Goal: Find specific page/section: Find specific page/section

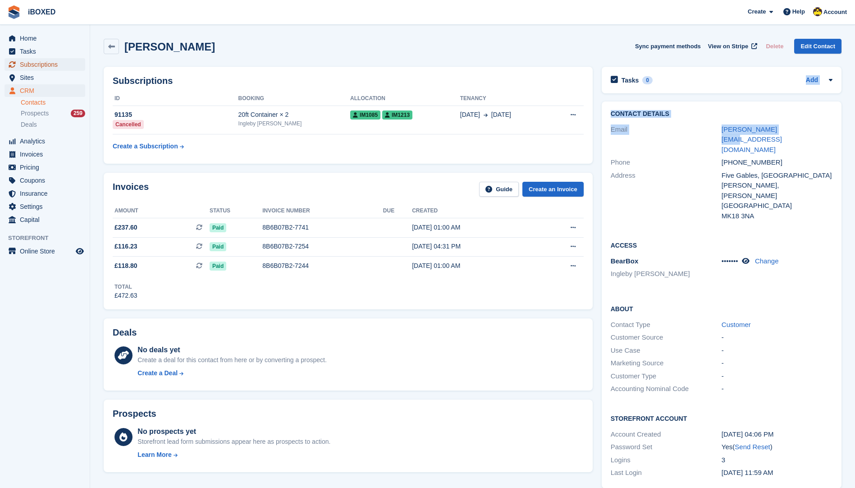
click at [17, 60] on span "menu" at bounding box center [12, 64] width 11 height 11
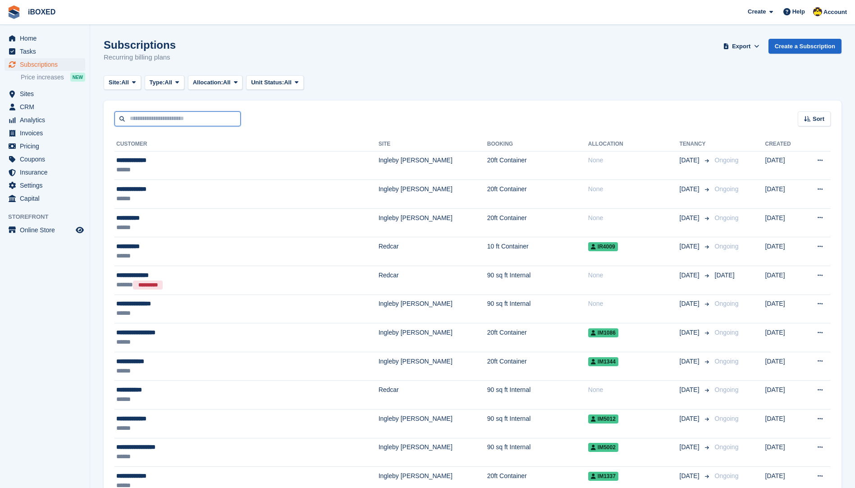
click at [185, 119] on input "text" at bounding box center [177, 118] width 126 height 15
type input "********"
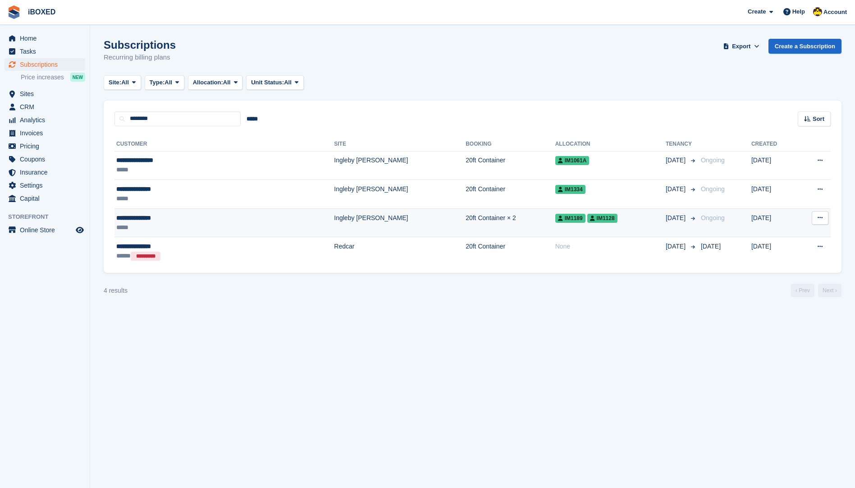
click at [466, 233] on td "20ft Container × 2" at bounding box center [511, 222] width 90 height 29
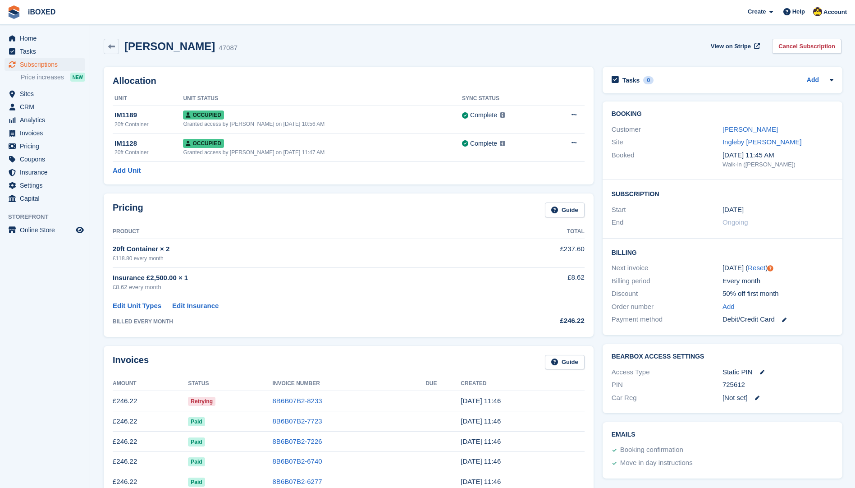
click at [347, 392] on td "8B6B07B2-8233" at bounding box center [349, 401] width 153 height 20
click at [283, 399] on link "8B6B07B2-8233" at bounding box center [298, 401] width 50 height 8
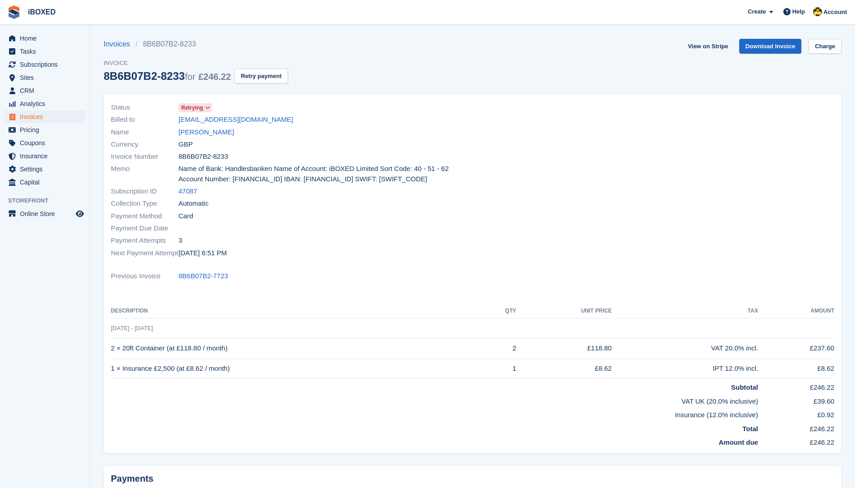
click at [207, 108] on icon at bounding box center [207, 107] width 5 height 5
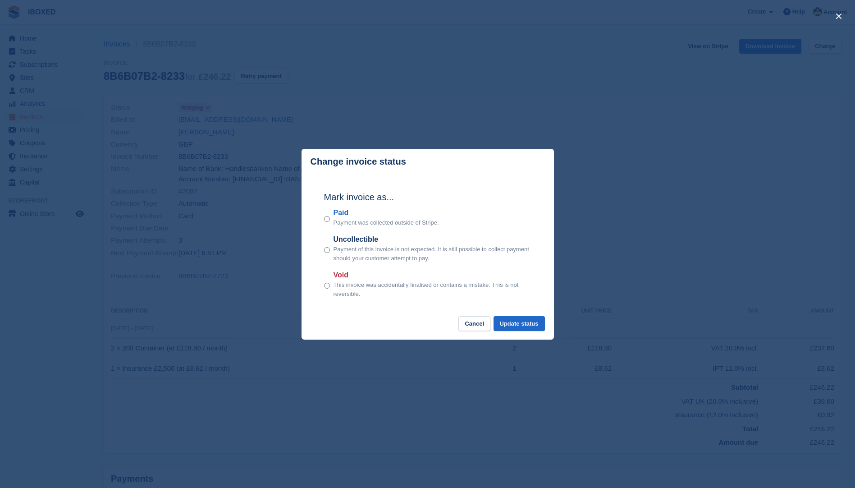
click at [330, 217] on div "Paid Payment was collected outside of Stripe." at bounding box center [427, 217] width 207 height 20
click at [507, 325] on button "Update status" at bounding box center [519, 323] width 51 height 15
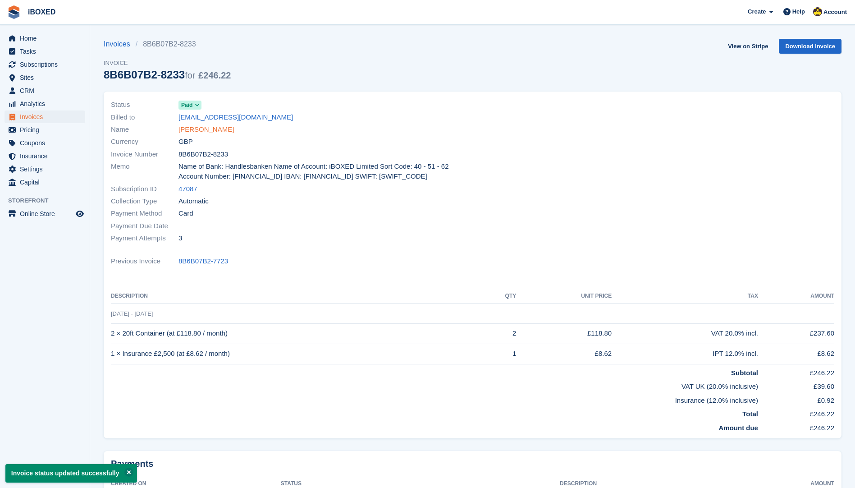
click at [220, 132] on link "Michelle Kirwan" at bounding box center [205, 129] width 55 height 10
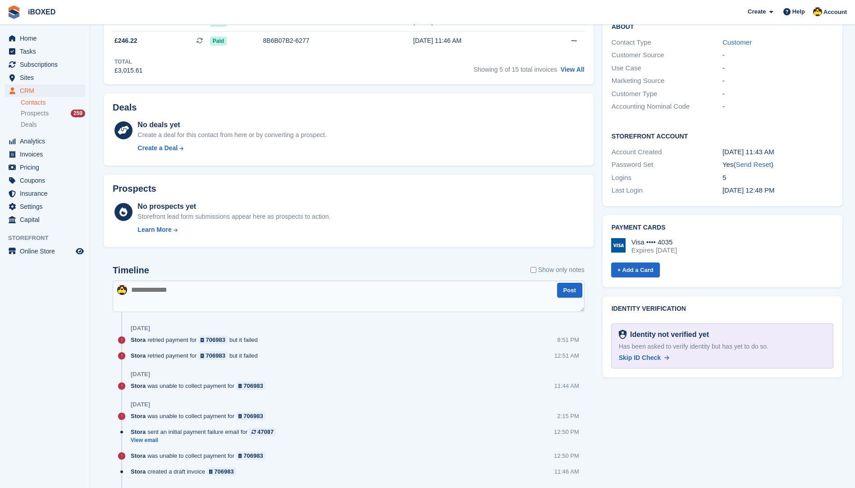
scroll to position [406, 0]
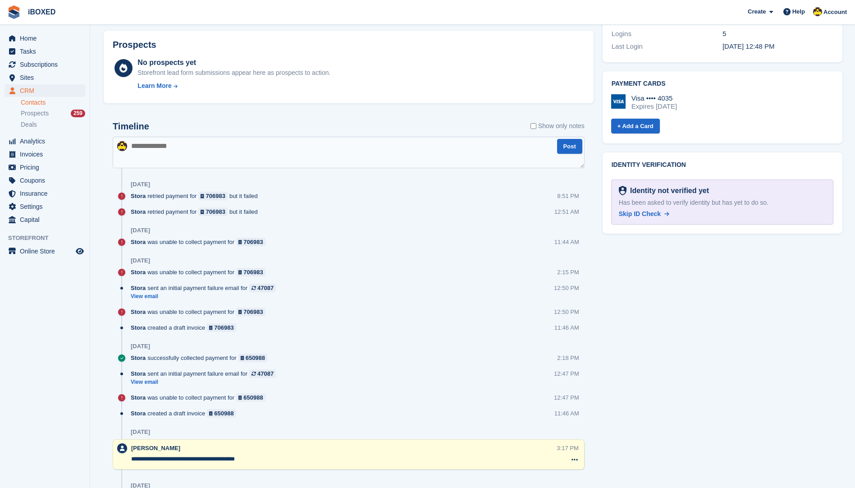
click at [328, 151] on textarea at bounding box center [349, 153] width 472 height 32
type textarea "**********"
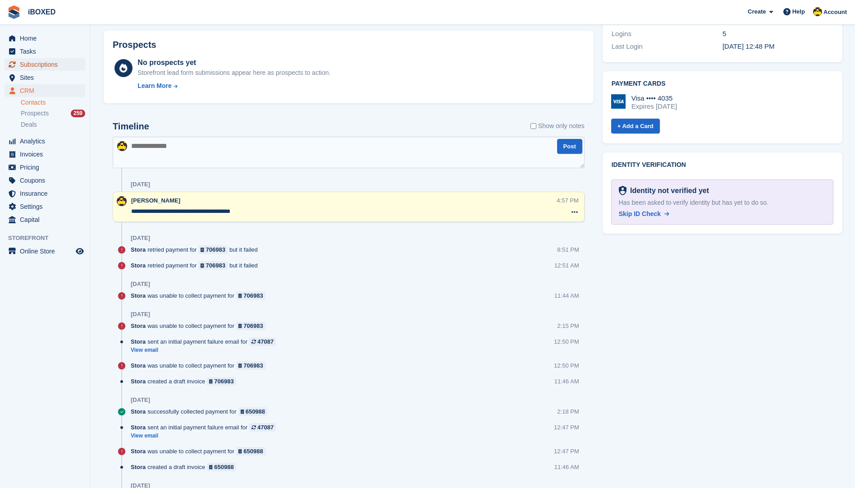
click at [58, 65] on span "Subscriptions" at bounding box center [47, 64] width 54 height 13
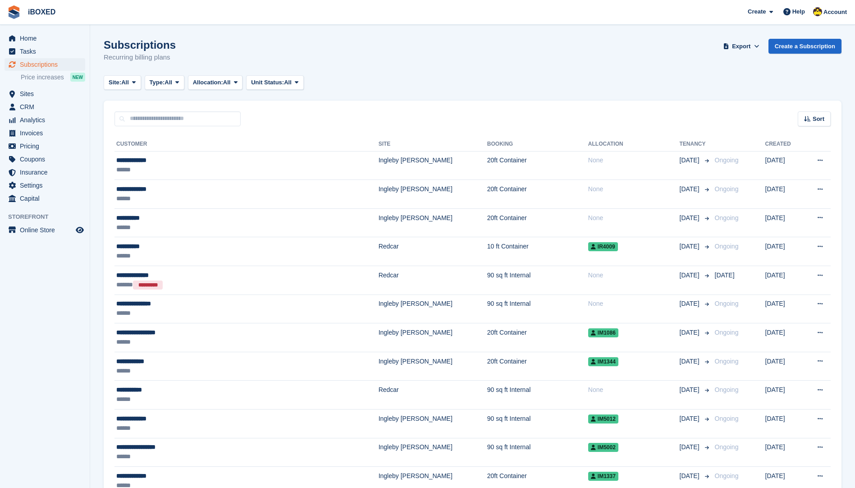
click at [206, 119] on input "text" at bounding box center [177, 118] width 126 height 15
type input "*****"
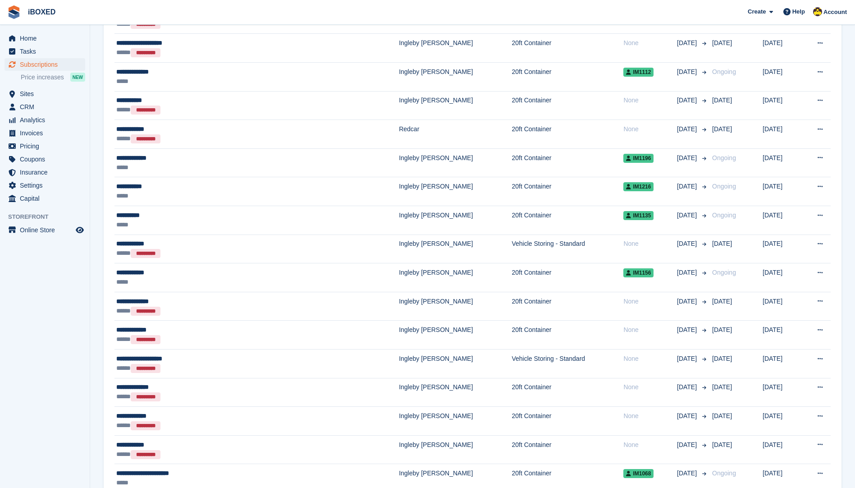
scroll to position [496, 0]
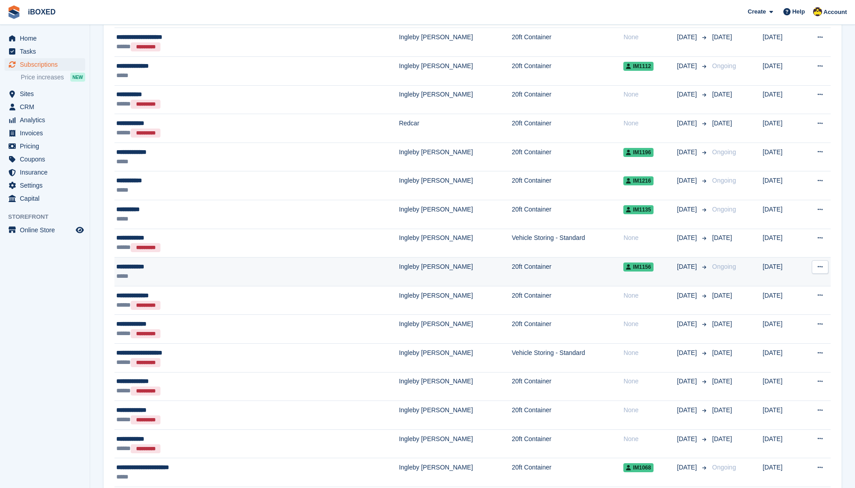
click at [264, 275] on div "*****" at bounding box center [208, 275] width 185 height 9
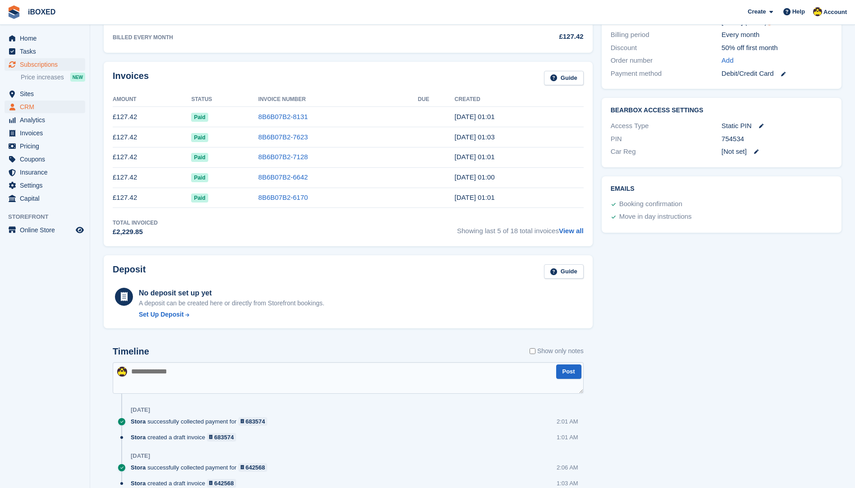
scroll to position [294, 0]
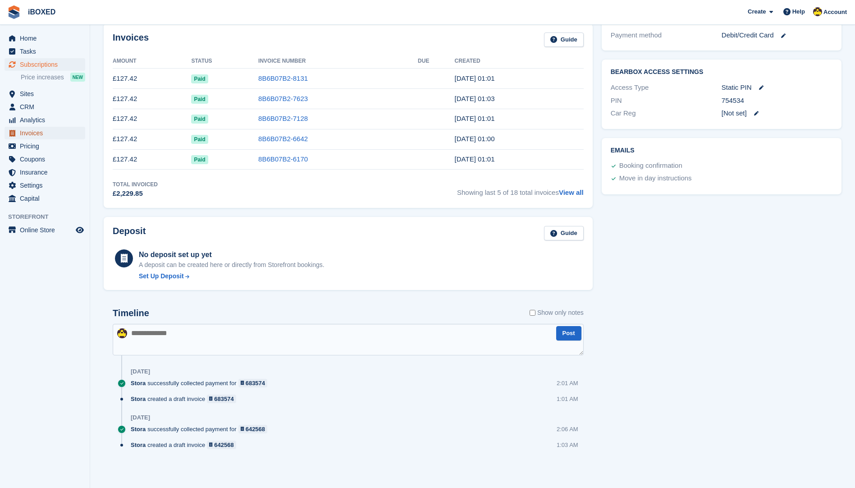
click at [67, 134] on span "Invoices" at bounding box center [47, 133] width 54 height 13
click at [78, 37] on link "Home" at bounding box center [45, 38] width 81 height 13
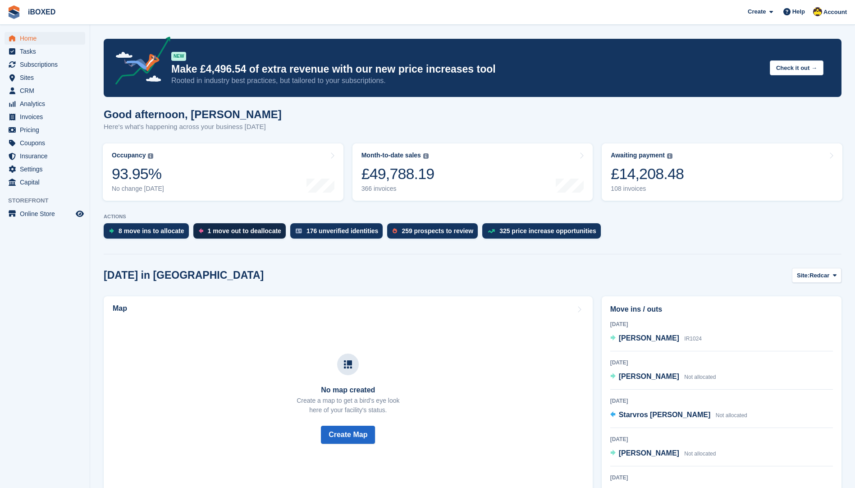
click at [270, 228] on div "1 move out to deallocate" at bounding box center [244, 230] width 73 height 7
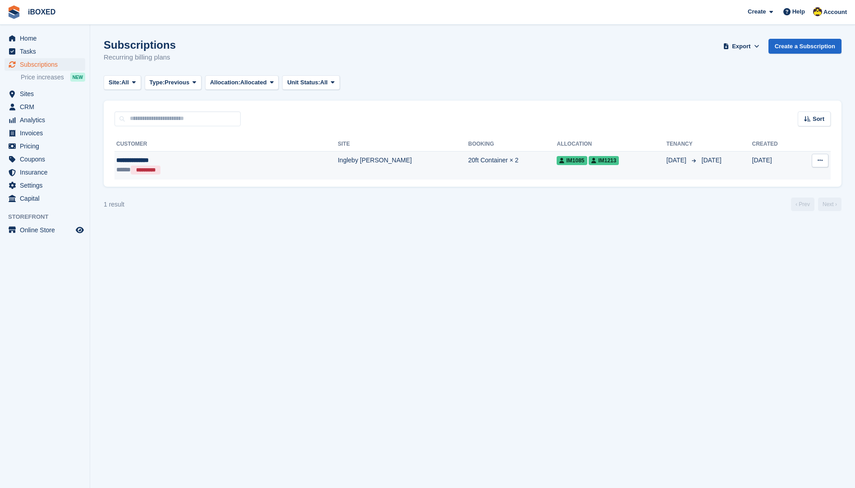
click at [338, 165] on td "Ingleby [PERSON_NAME]" at bounding box center [403, 165] width 130 height 28
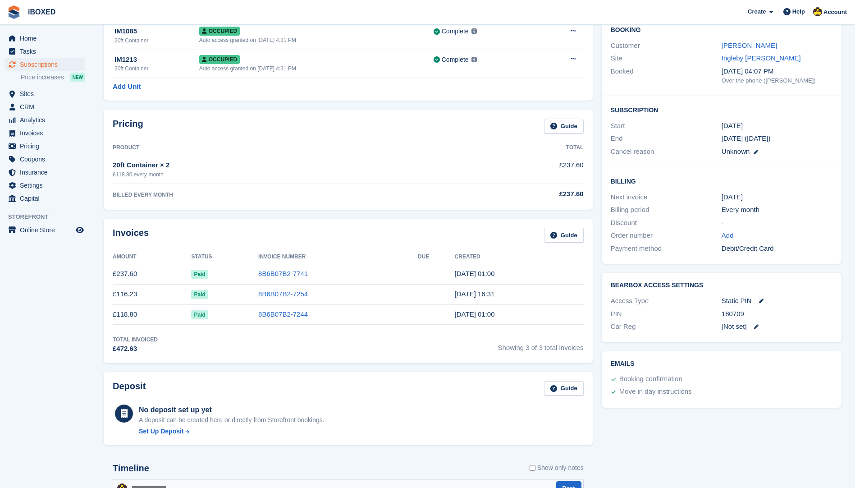
scroll to position [90, 0]
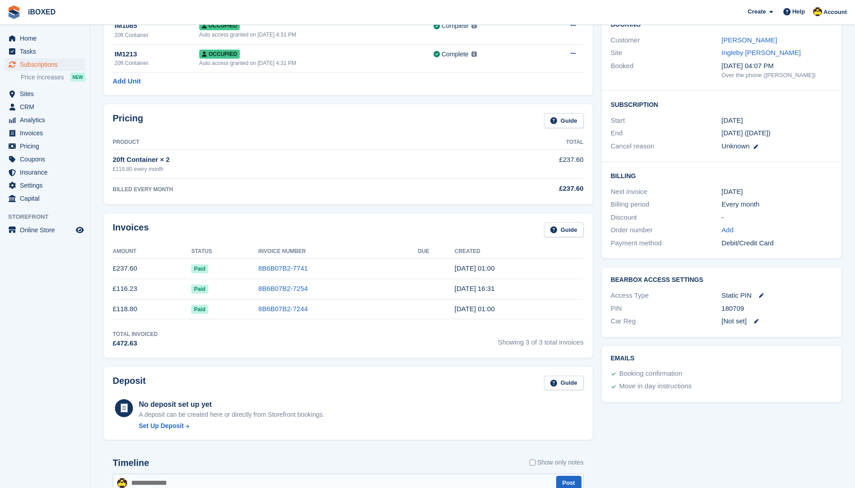
click at [679, 432] on div "Tasks 0 Add No tasks related to Subscription #91135 Booking Customer [PERSON_NA…" at bounding box center [721, 434] width 249 height 922
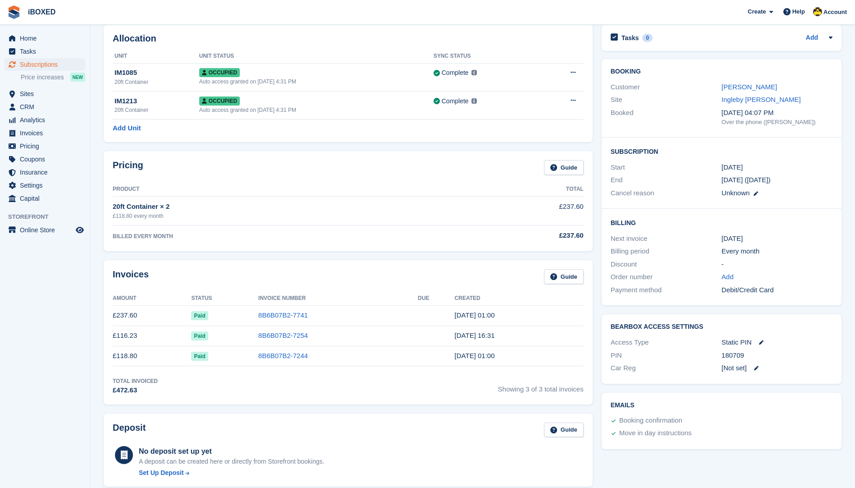
scroll to position [0, 0]
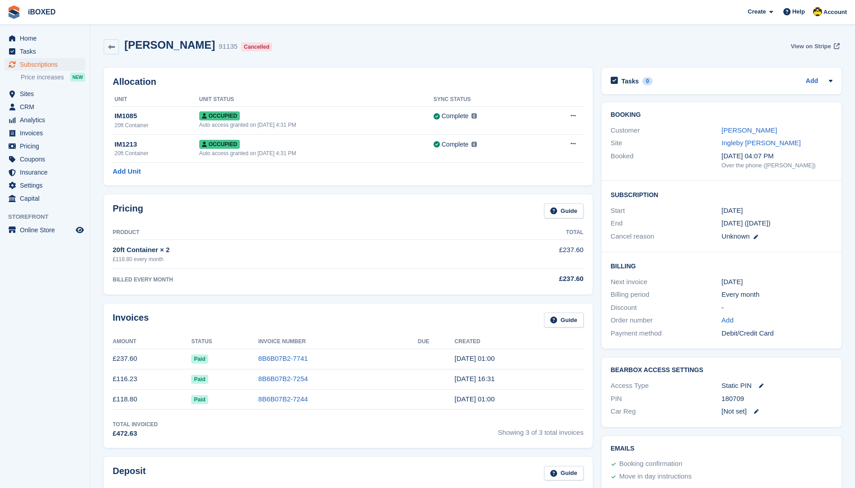
click at [803, 46] on span "View on Stripe" at bounding box center [811, 46] width 40 height 9
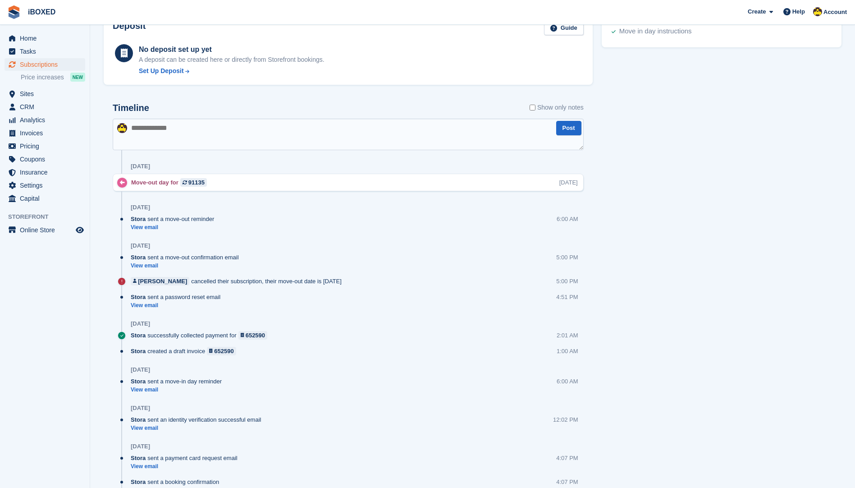
scroll to position [506, 0]
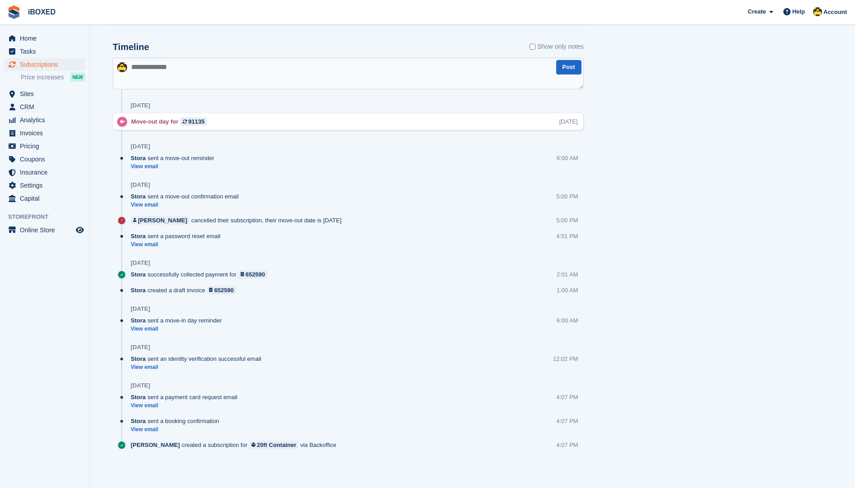
click at [250, 73] on textarea at bounding box center [348, 74] width 471 height 32
type textarea "**********"
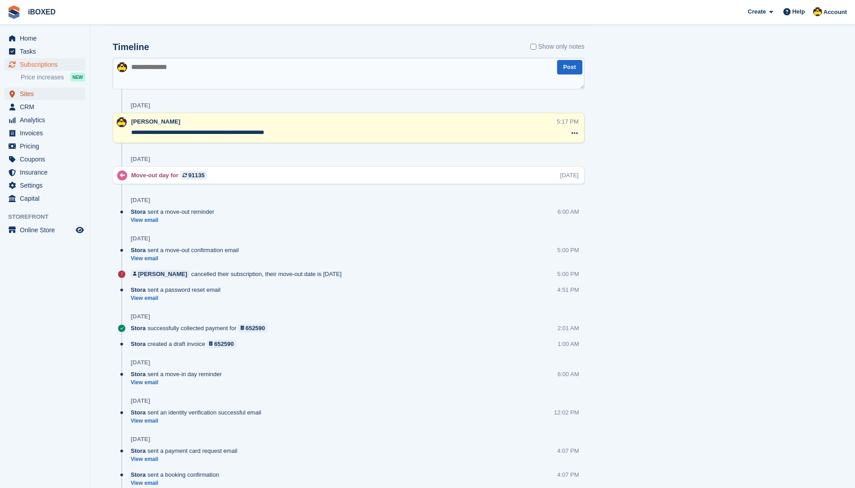
click at [24, 94] on span "Sites" at bounding box center [47, 93] width 54 height 13
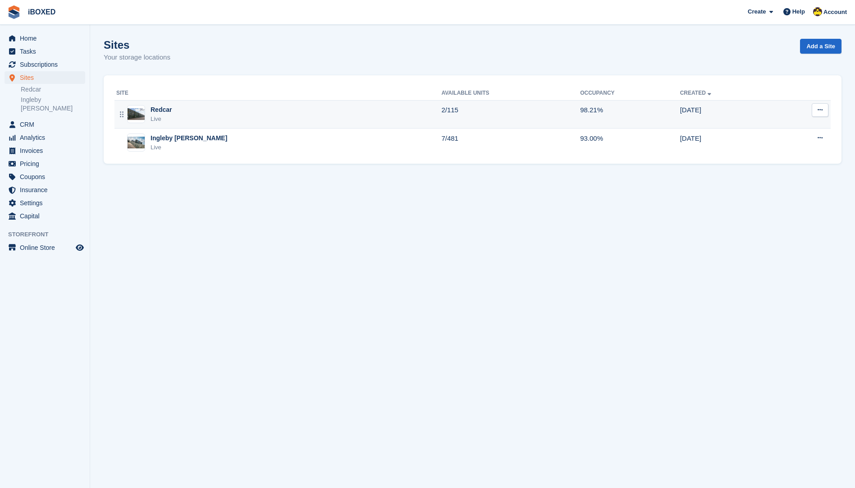
click at [152, 118] on div "Live" at bounding box center [161, 118] width 21 height 9
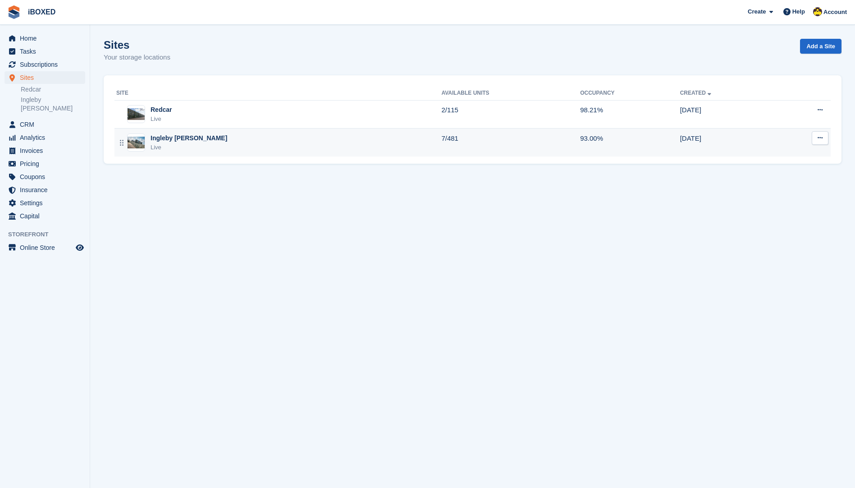
click at [311, 144] on div "Ingleby Barwick Live" at bounding box center [278, 142] width 325 height 18
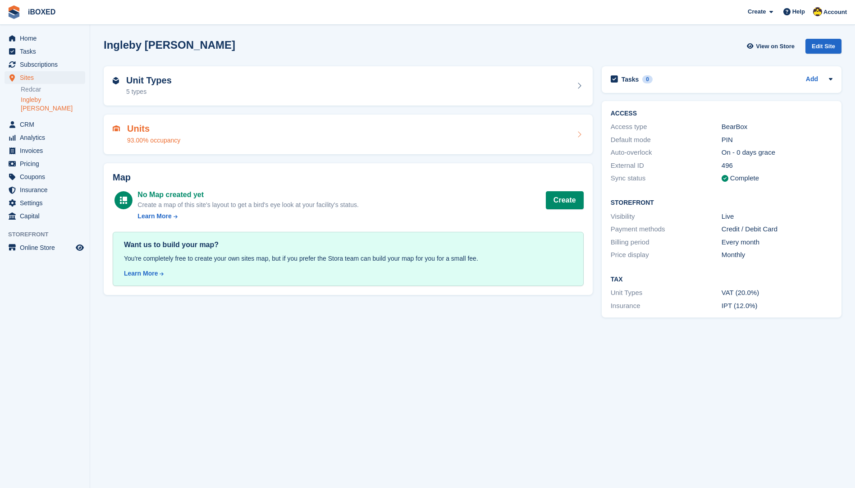
click at [198, 149] on div "Units 93.00% occupancy" at bounding box center [348, 134] width 489 height 40
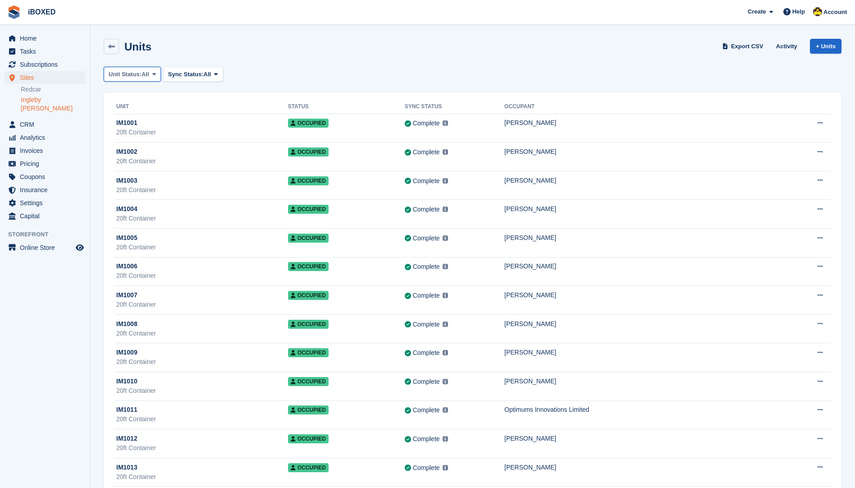
click at [145, 73] on span "All" at bounding box center [146, 74] width 8 height 9
click at [146, 111] on link "Available" at bounding box center [147, 112] width 78 height 16
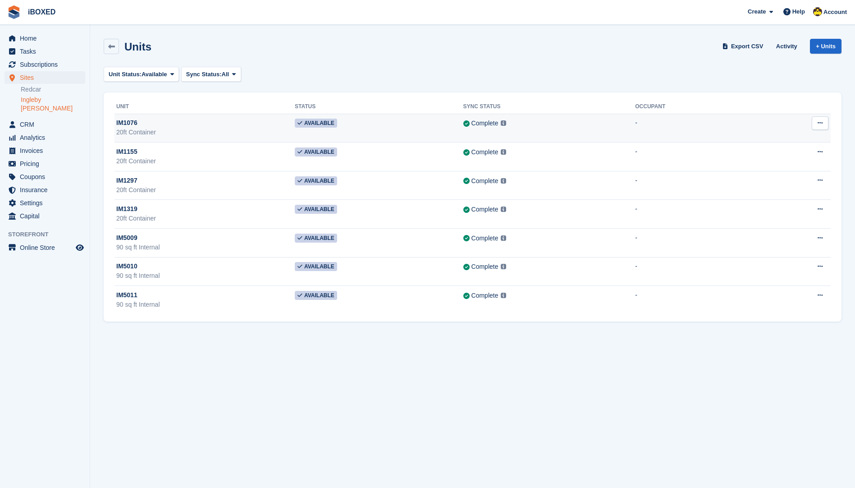
click at [174, 119] on div "IM1076" at bounding box center [205, 122] width 178 height 9
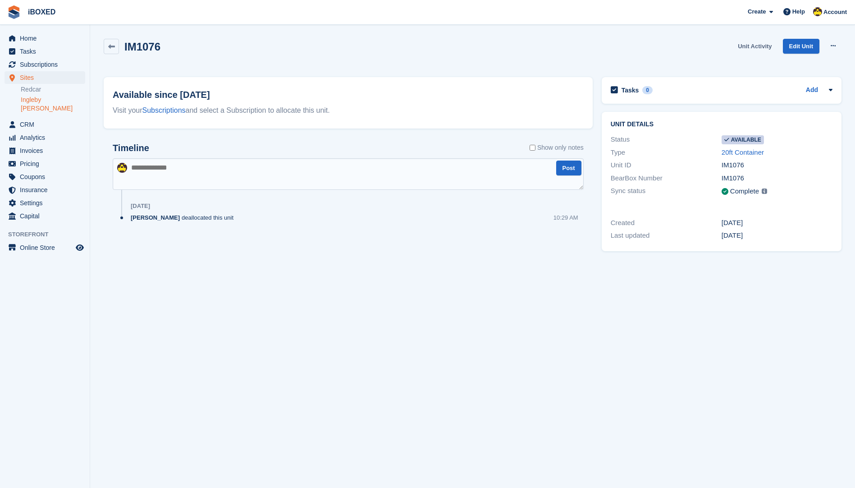
click at [769, 50] on link "Unit Activity" at bounding box center [754, 46] width 41 height 15
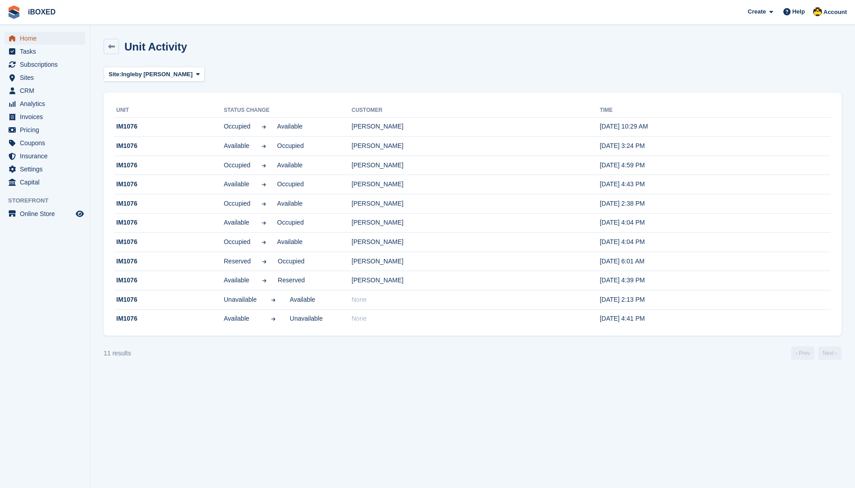
click at [41, 36] on span "Home" at bounding box center [47, 38] width 54 height 13
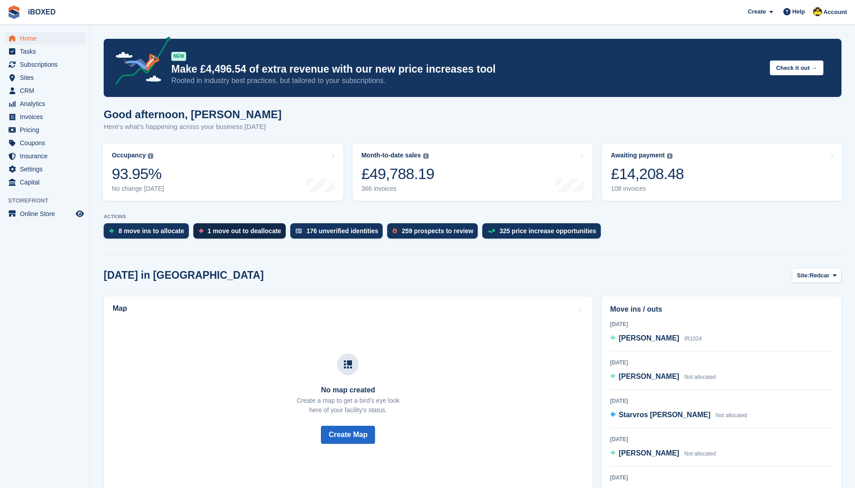
click at [214, 232] on div "1 move out to deallocate" at bounding box center [244, 230] width 73 height 7
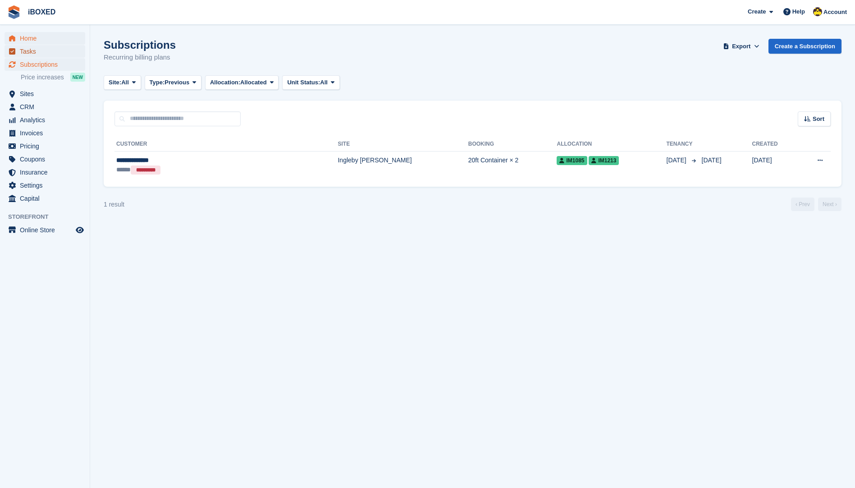
click at [45, 45] on span "Tasks" at bounding box center [47, 51] width 54 height 13
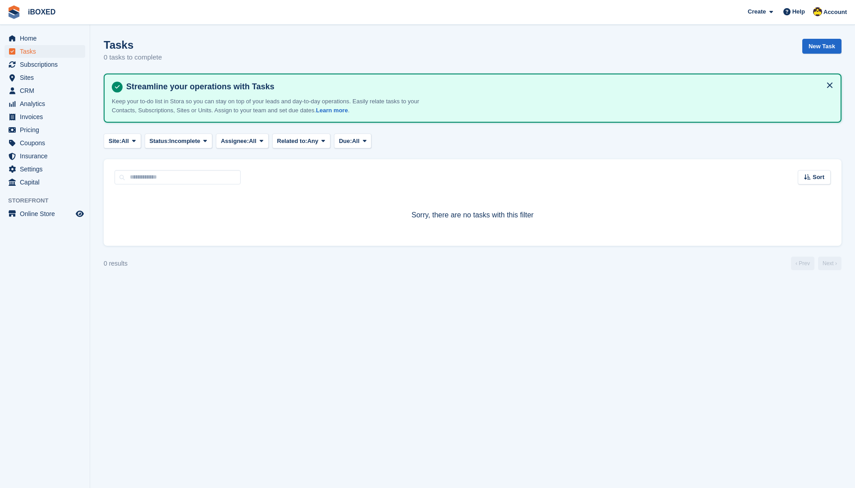
click at [47, 40] on span "Home" at bounding box center [47, 38] width 54 height 13
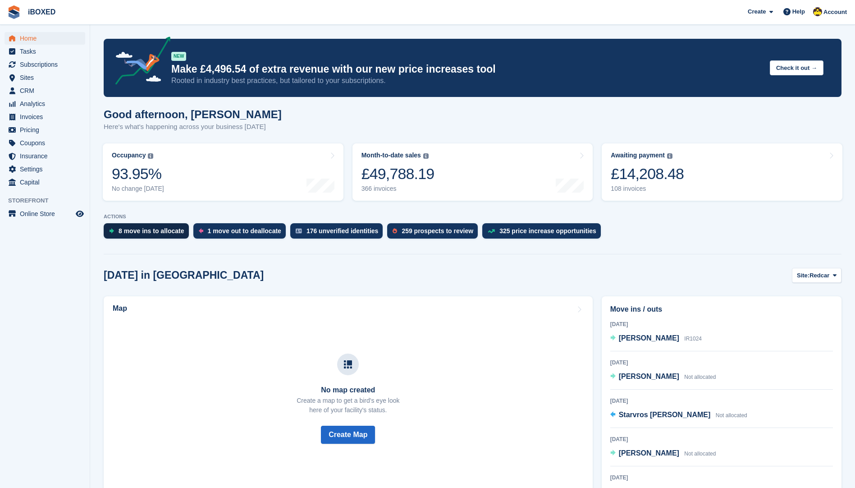
click at [154, 233] on div "8 move ins to allocate" at bounding box center [152, 230] width 66 height 7
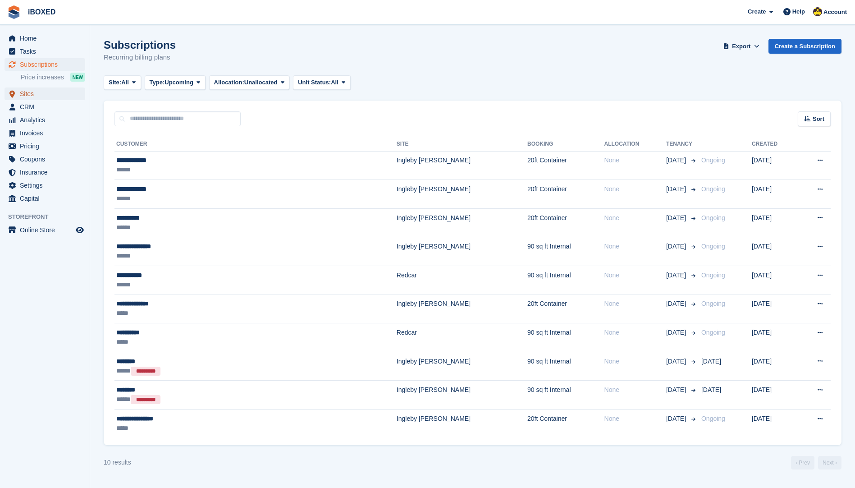
click at [62, 99] on span "Sites" at bounding box center [47, 93] width 54 height 13
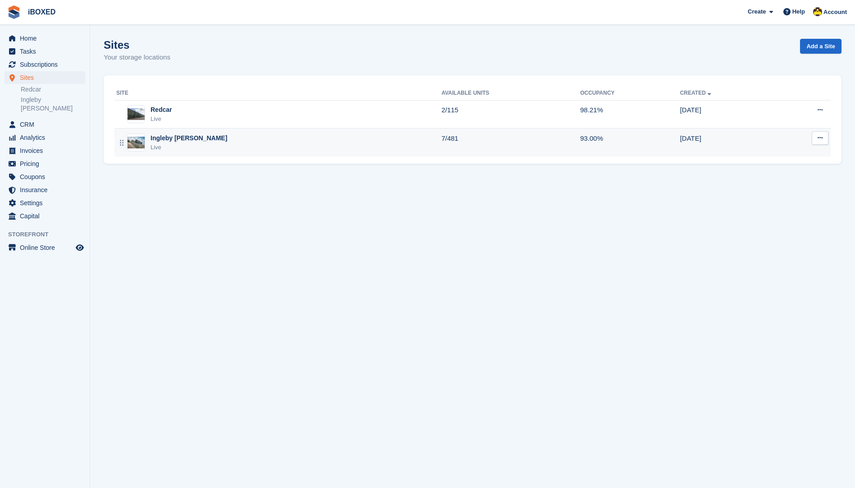
click at [288, 150] on div "Ingleby [PERSON_NAME] Live" at bounding box center [278, 142] width 325 height 18
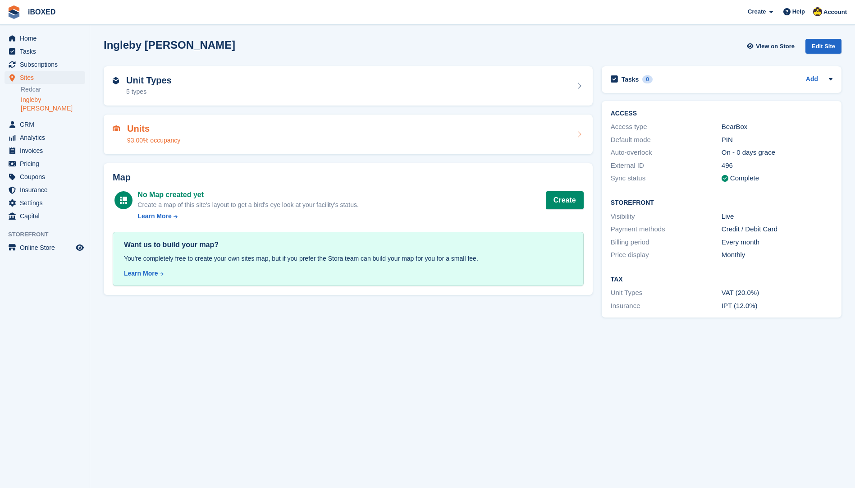
click at [288, 146] on div "Units 93.00% occupancy" at bounding box center [348, 134] width 489 height 40
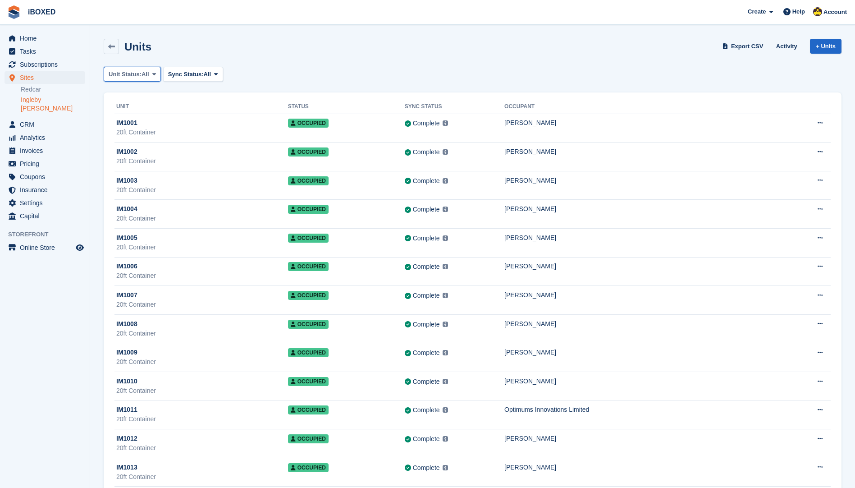
click at [143, 77] on span "All" at bounding box center [146, 74] width 8 height 9
click at [144, 111] on link "Available" at bounding box center [147, 112] width 78 height 16
